Goal: Task Accomplishment & Management: Use online tool/utility

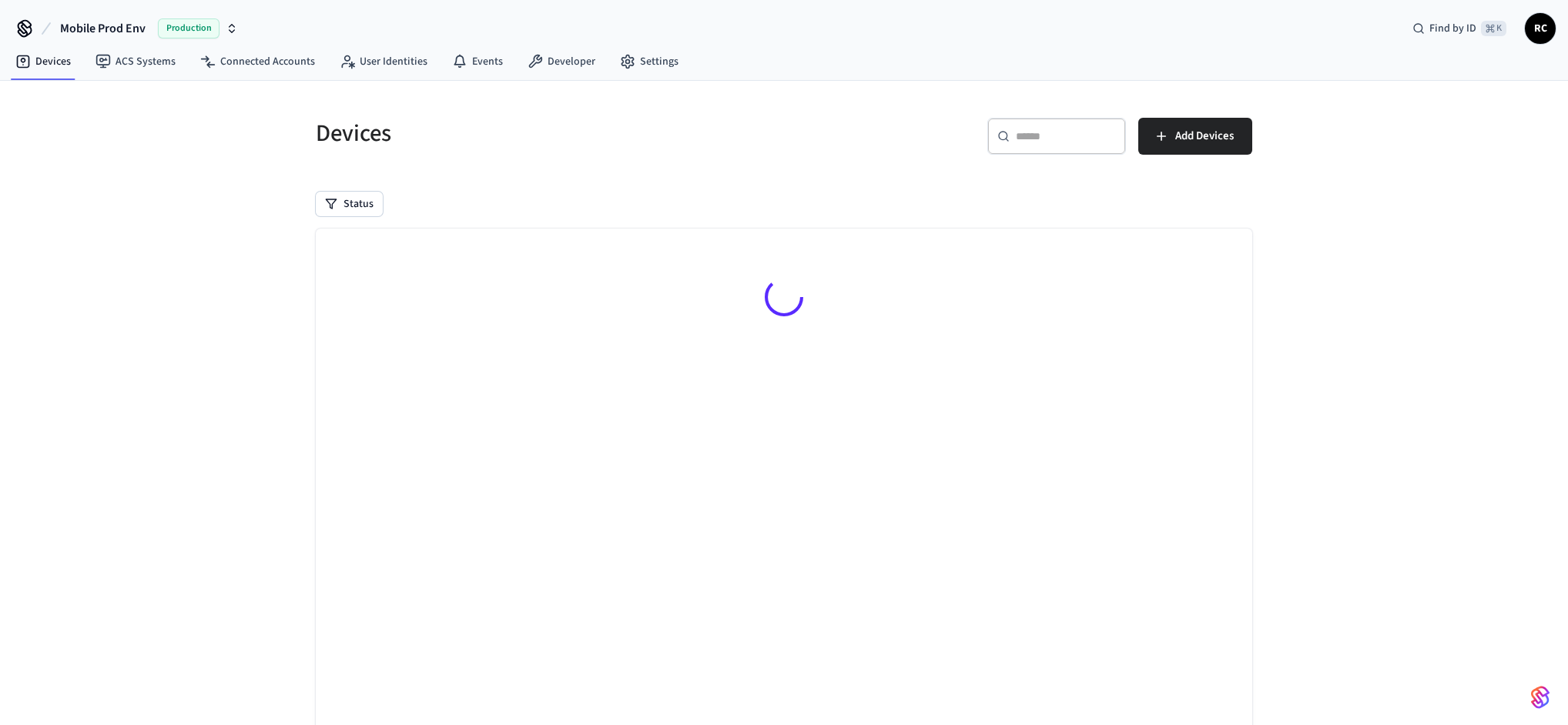
click at [20, 16] on icon at bounding box center [25, 28] width 25 height 25
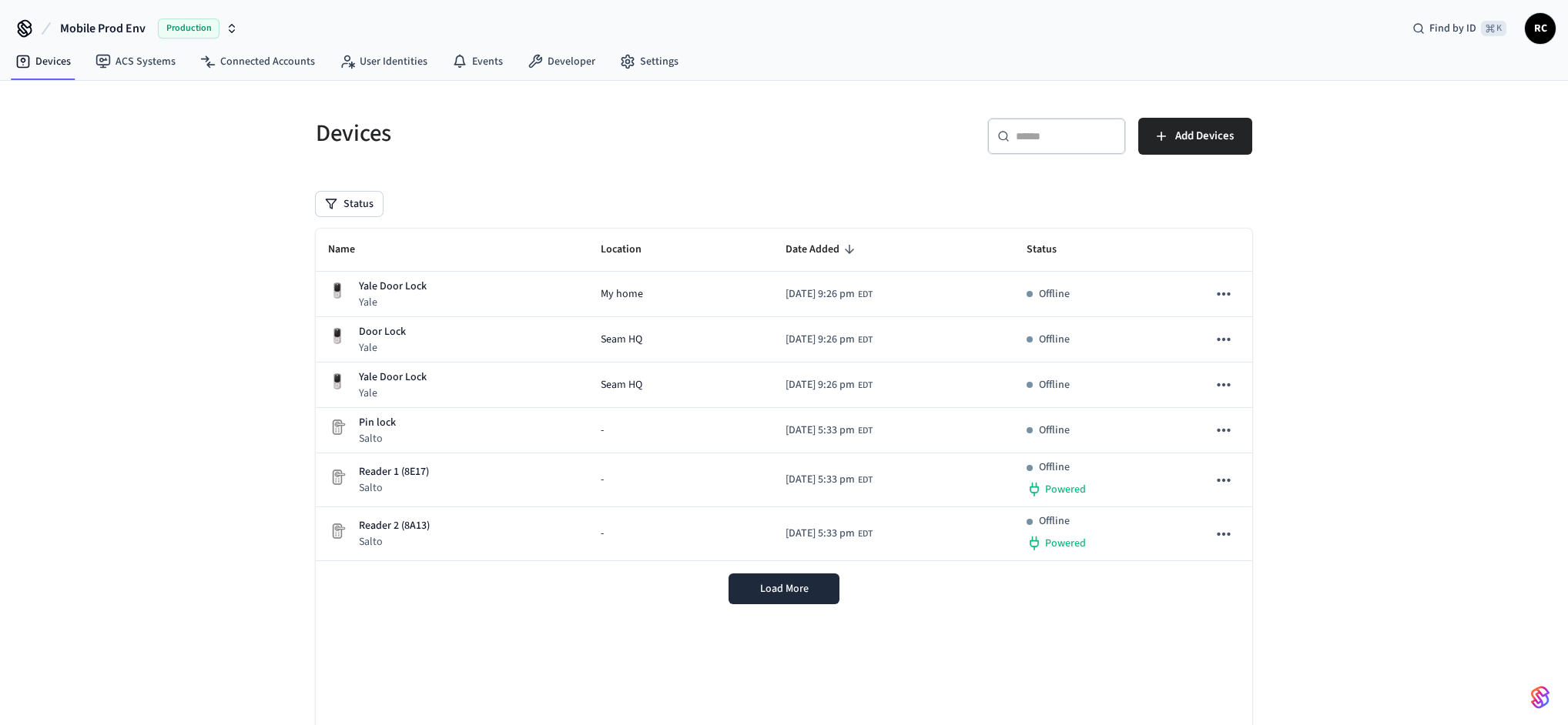
click at [99, 25] on span "Mobile Prod Env" at bounding box center [103, 28] width 85 height 18
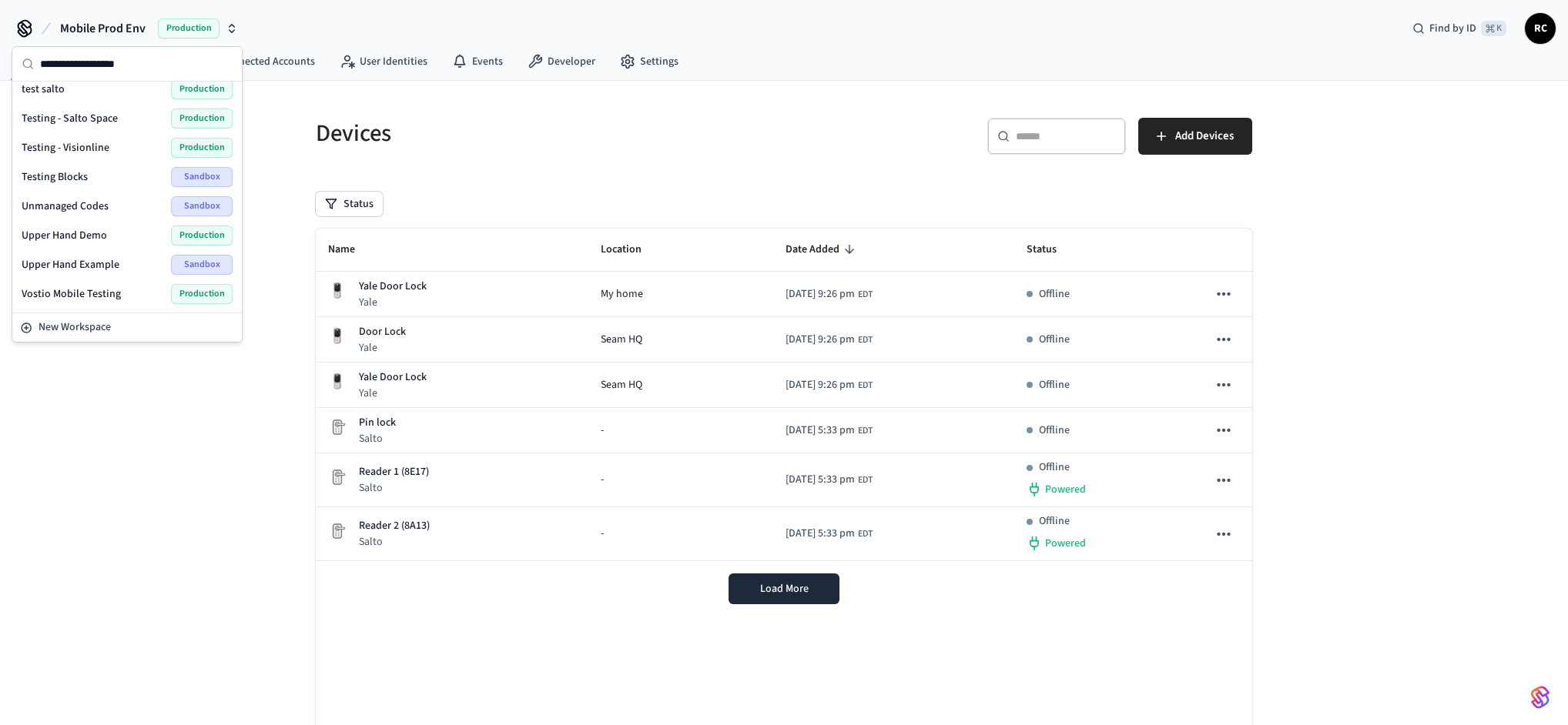
scroll to position [2206, 0]
click at [88, 314] on span "Wodify Example" at bounding box center [58, 321] width 74 height 15
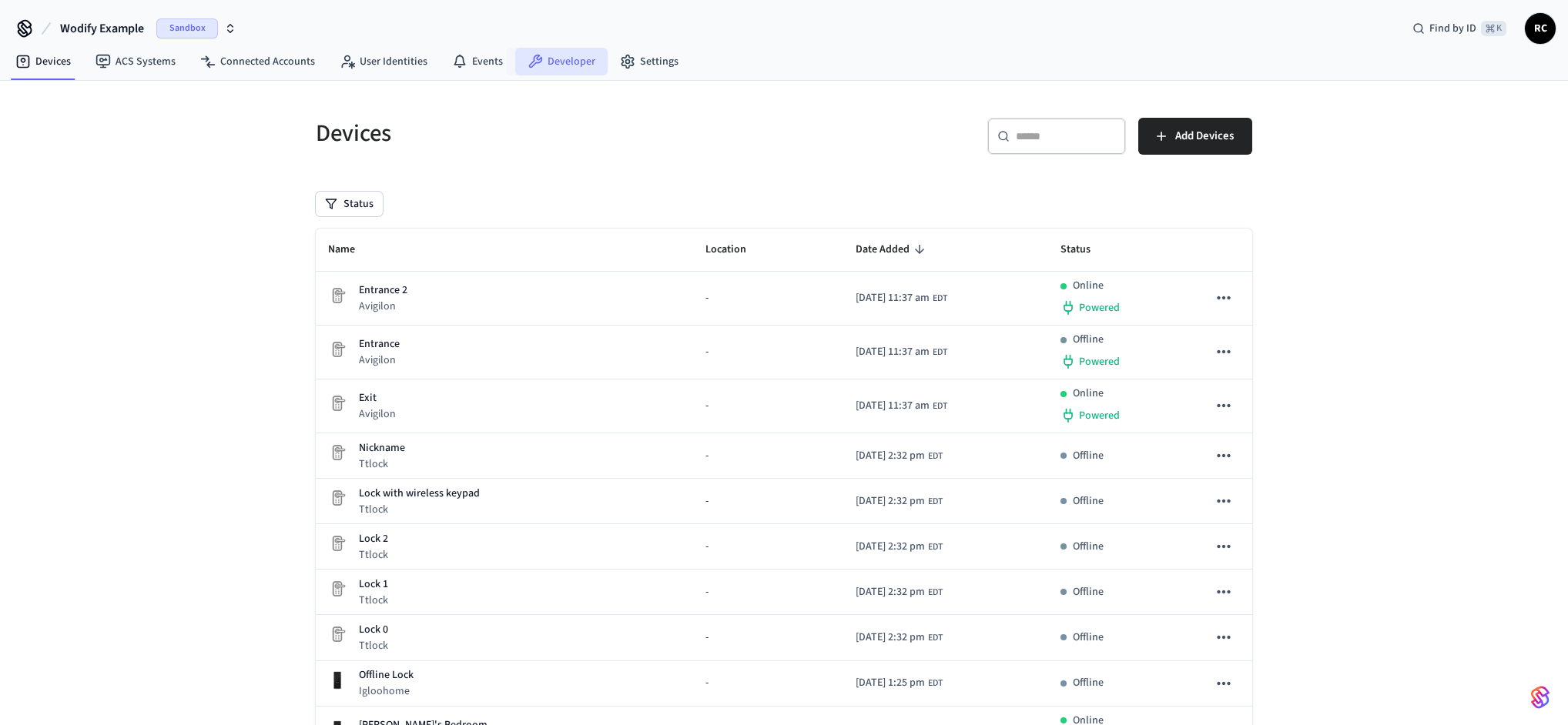
click at [547, 62] on link "Developer" at bounding box center [561, 61] width 93 height 28
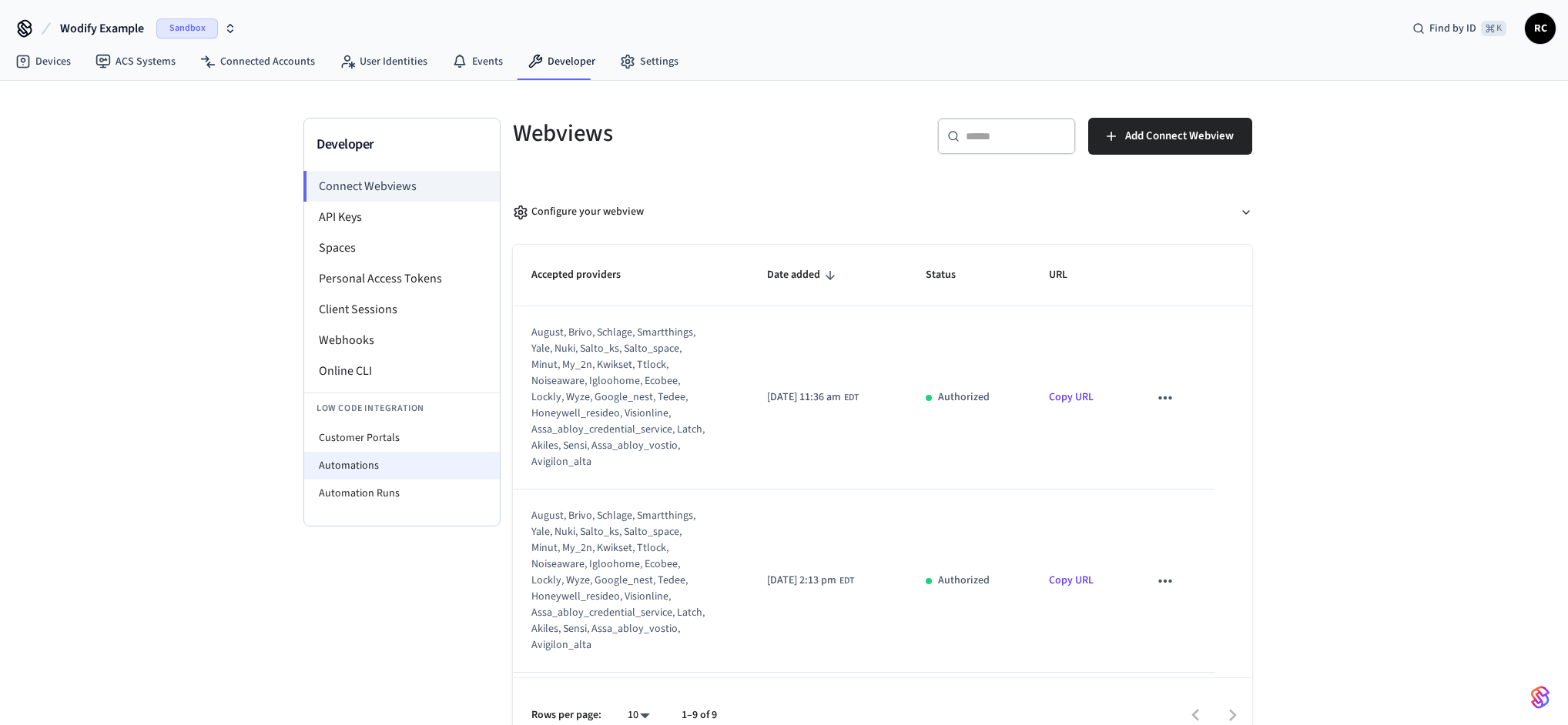
click at [405, 459] on li "Automations" at bounding box center [401, 466] width 195 height 28
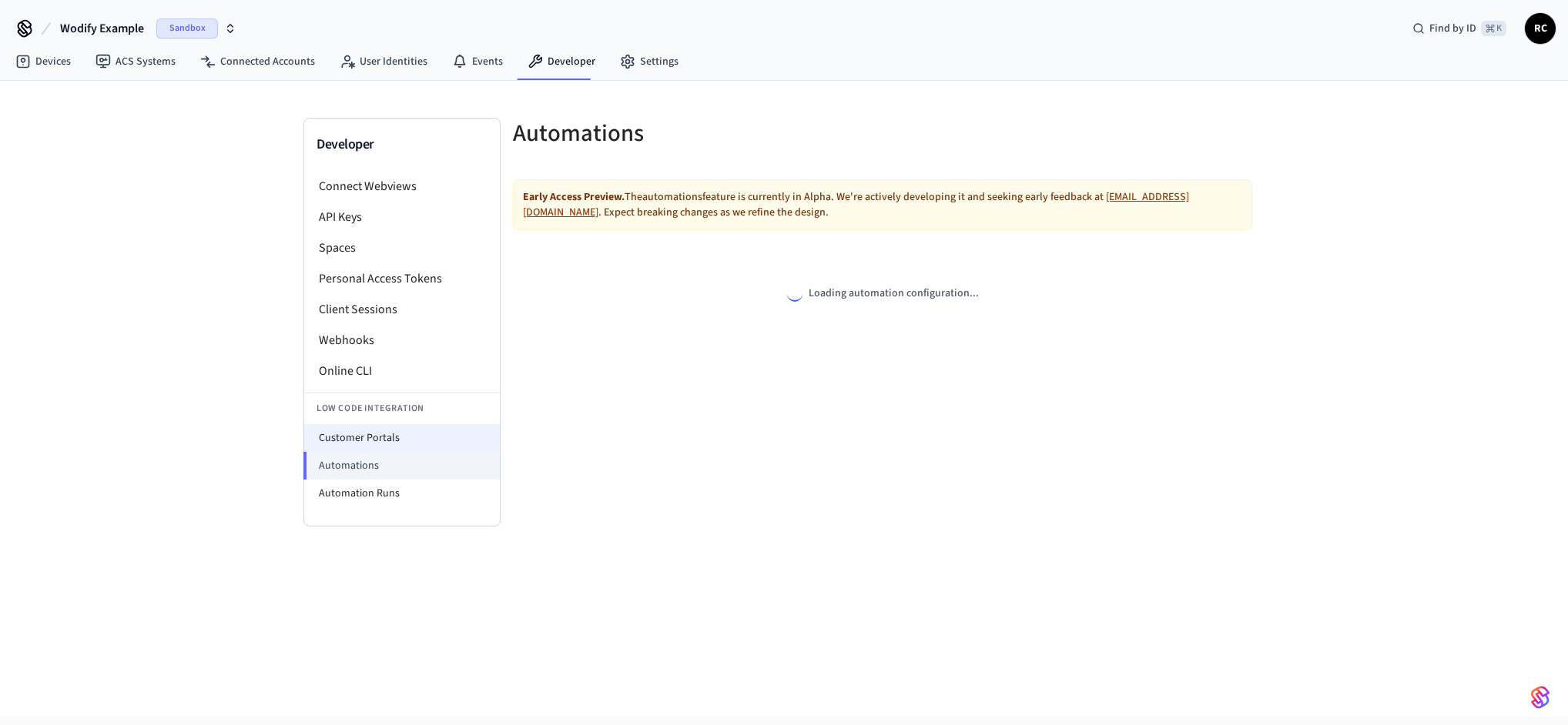
select select "**********"
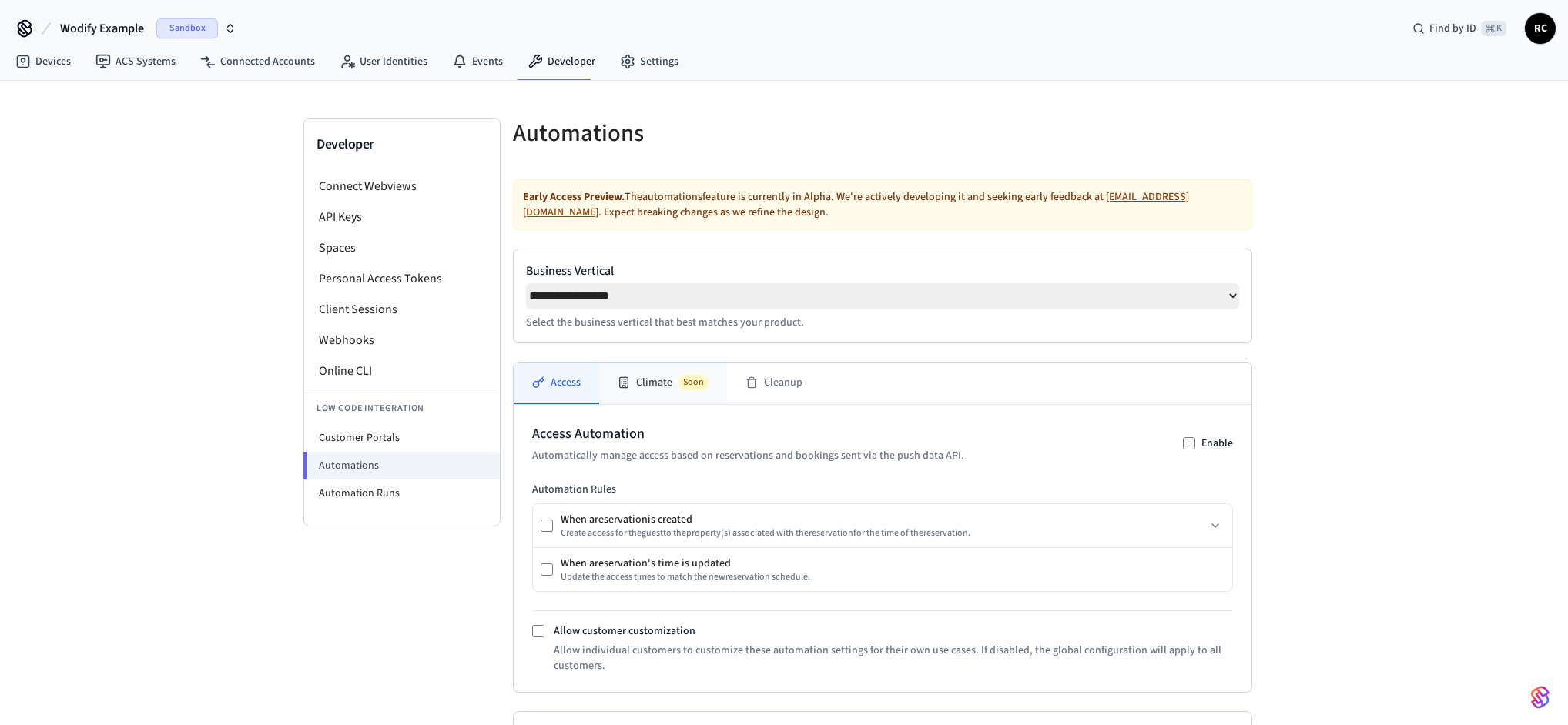
click at [653, 384] on button "Climate Soon" at bounding box center [663, 384] width 128 height 42
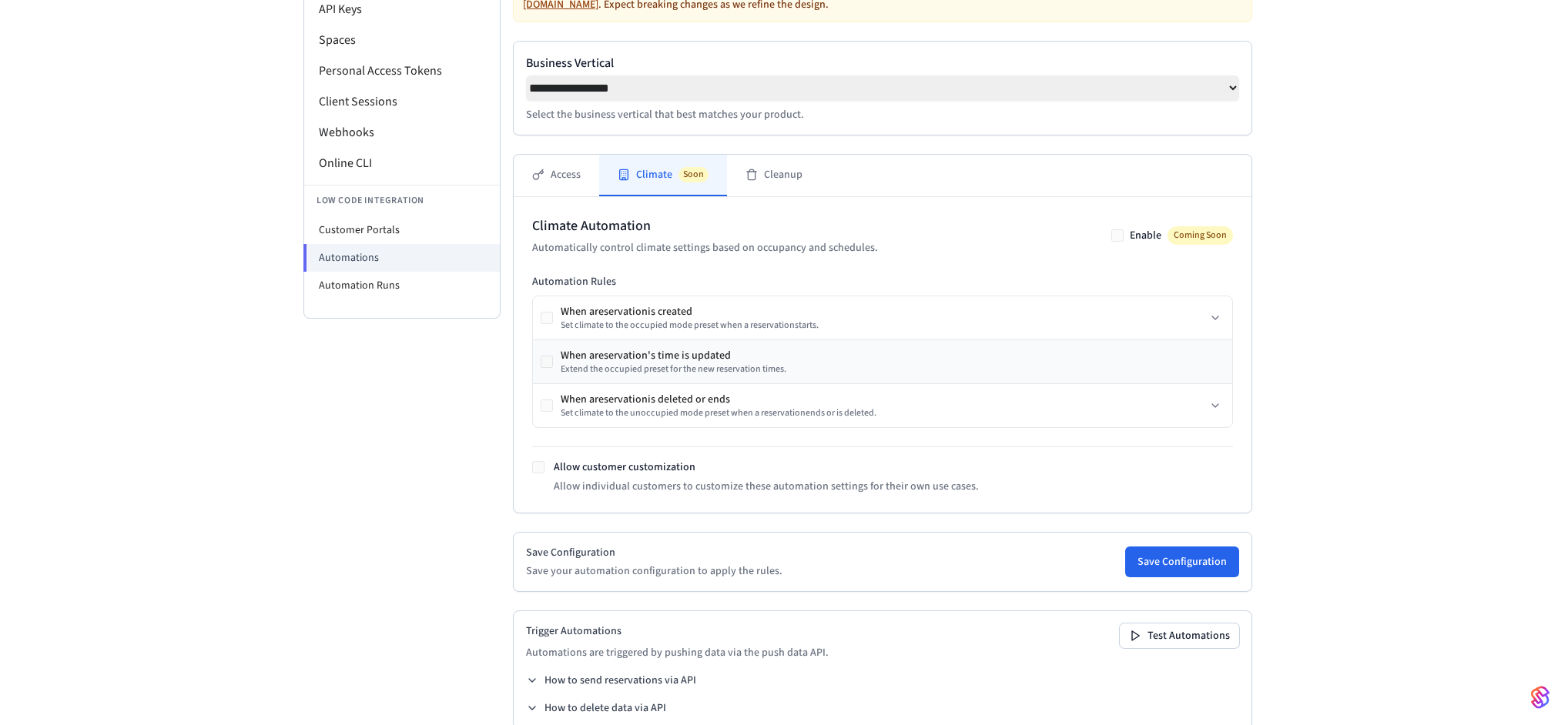
scroll to position [238, 0]
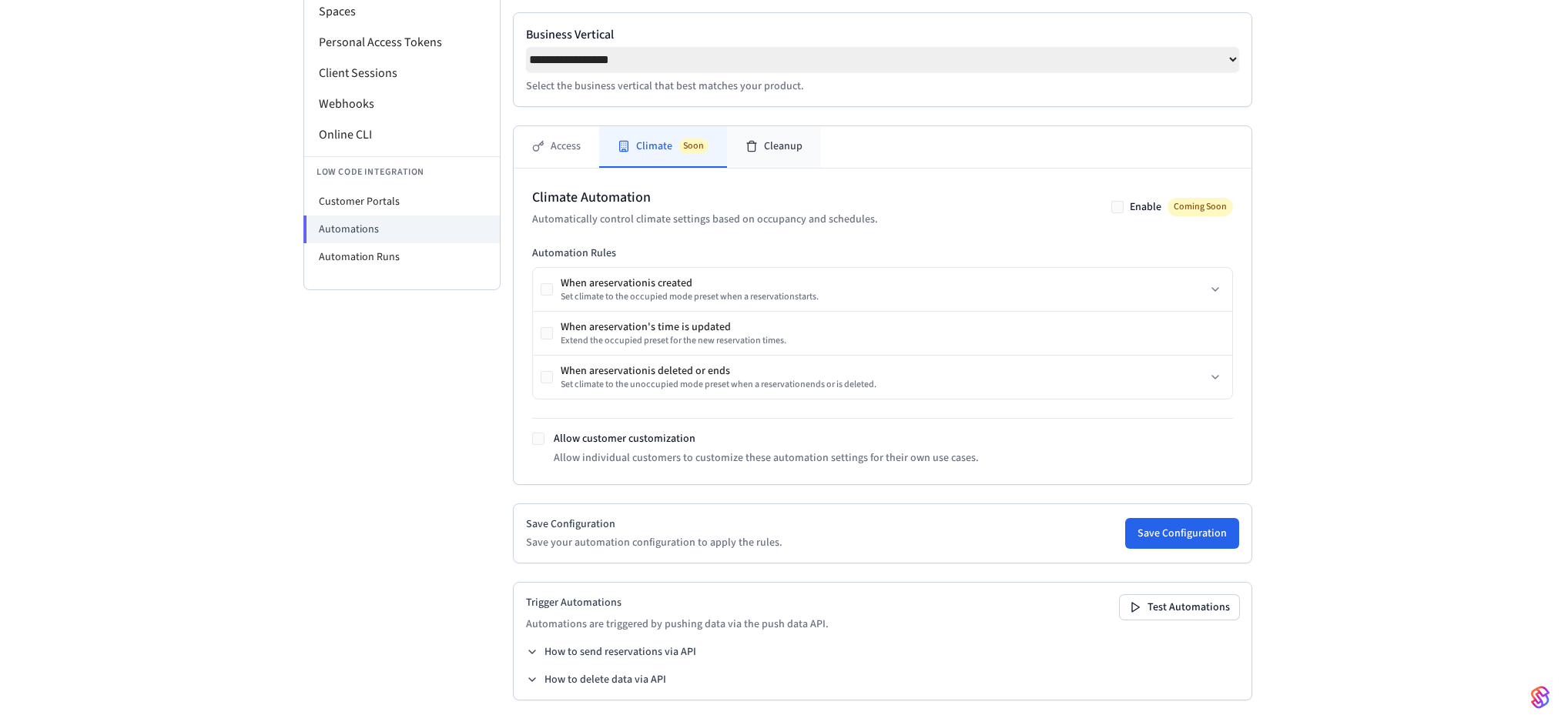
click at [796, 145] on button "Cleanup" at bounding box center [774, 147] width 94 height 42
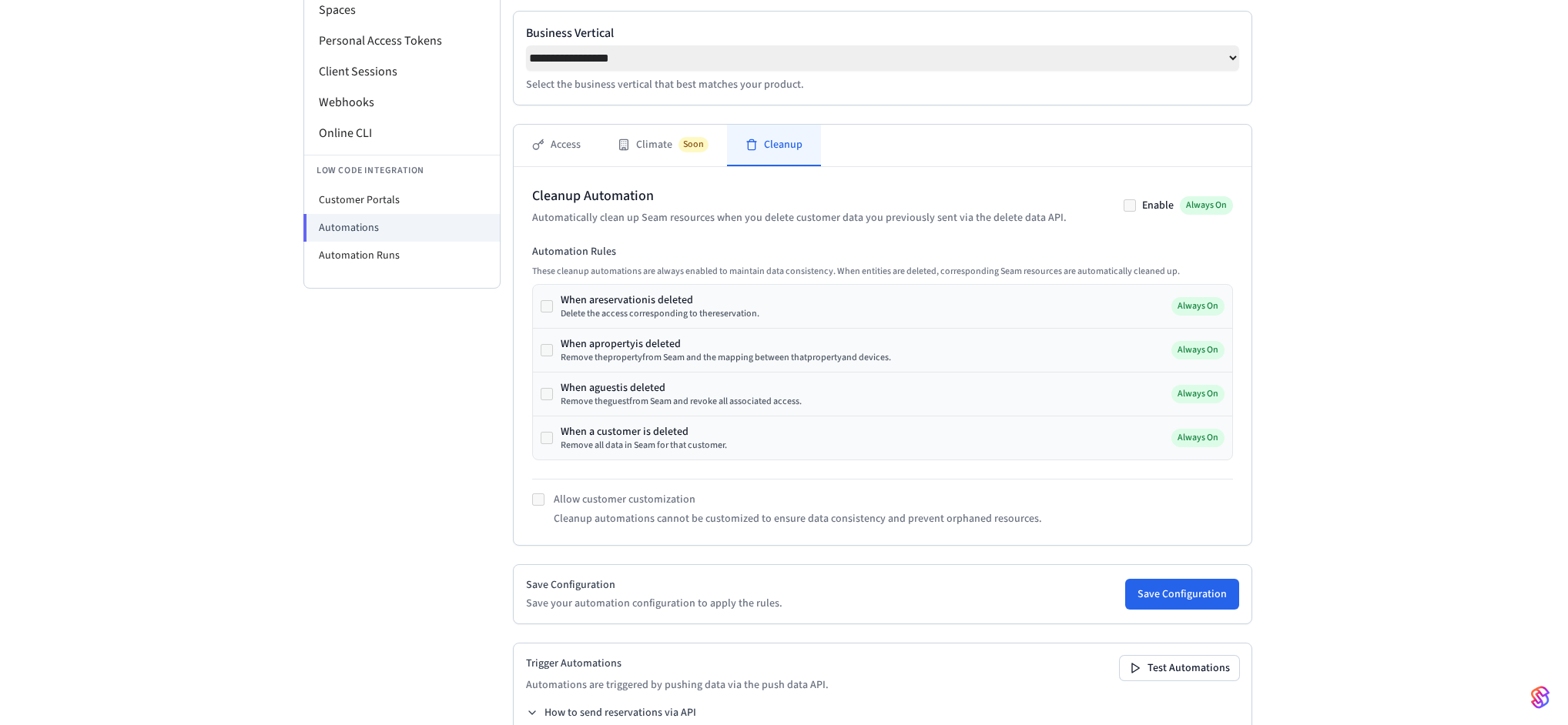
click at [1439, 446] on div "**********" at bounding box center [784, 315] width 1568 height 943
